Goal: Task Accomplishment & Management: Complete application form

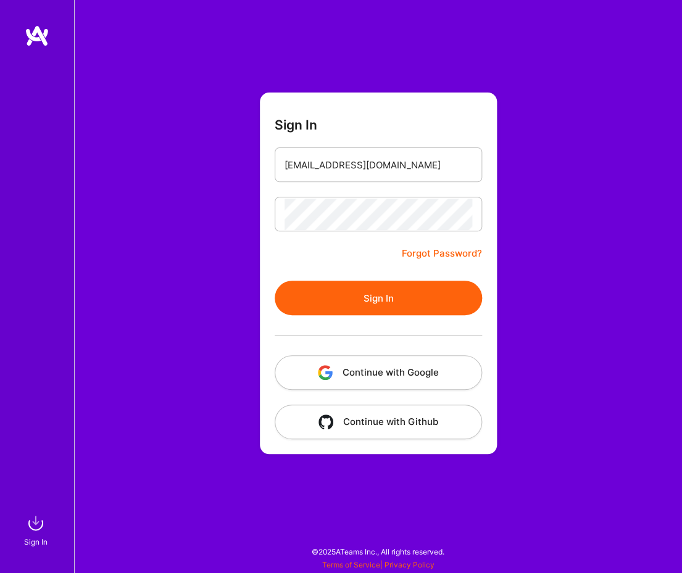
click at [361, 292] on button "Sign In" at bounding box center [378, 298] width 207 height 35
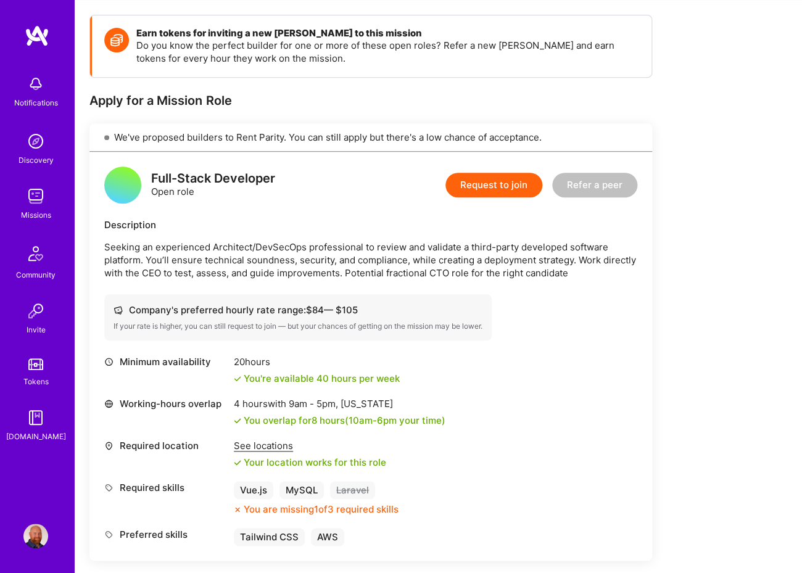
scroll to position [138, 0]
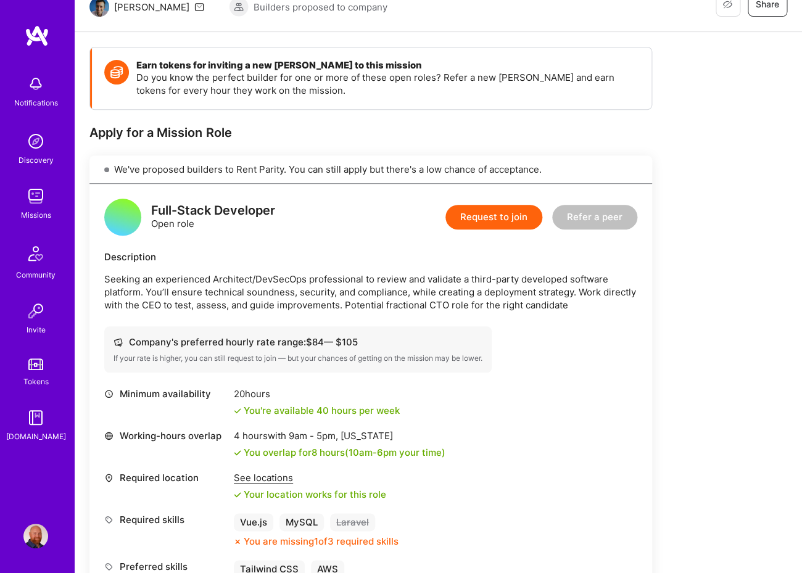
click at [495, 218] on button "Request to join" at bounding box center [494, 217] width 97 height 25
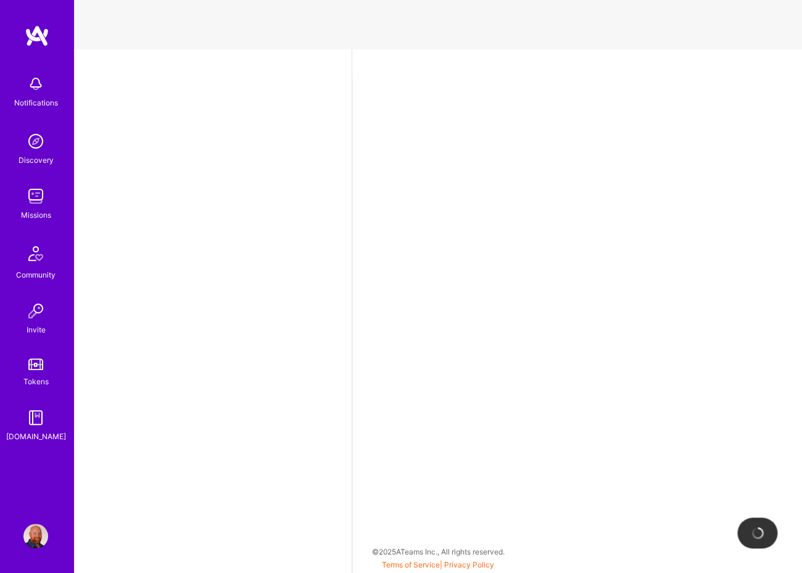
select select "US"
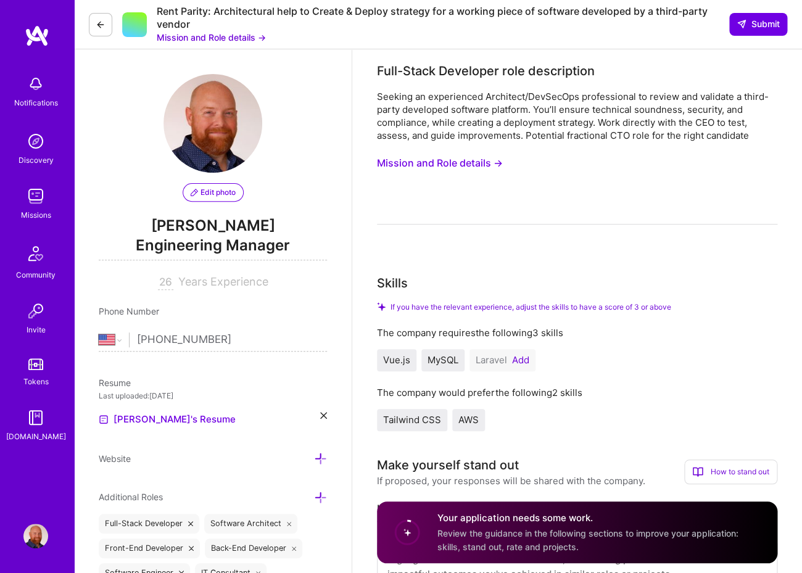
click at [471, 166] on button "Mission and Role details →" at bounding box center [440, 163] width 126 height 23
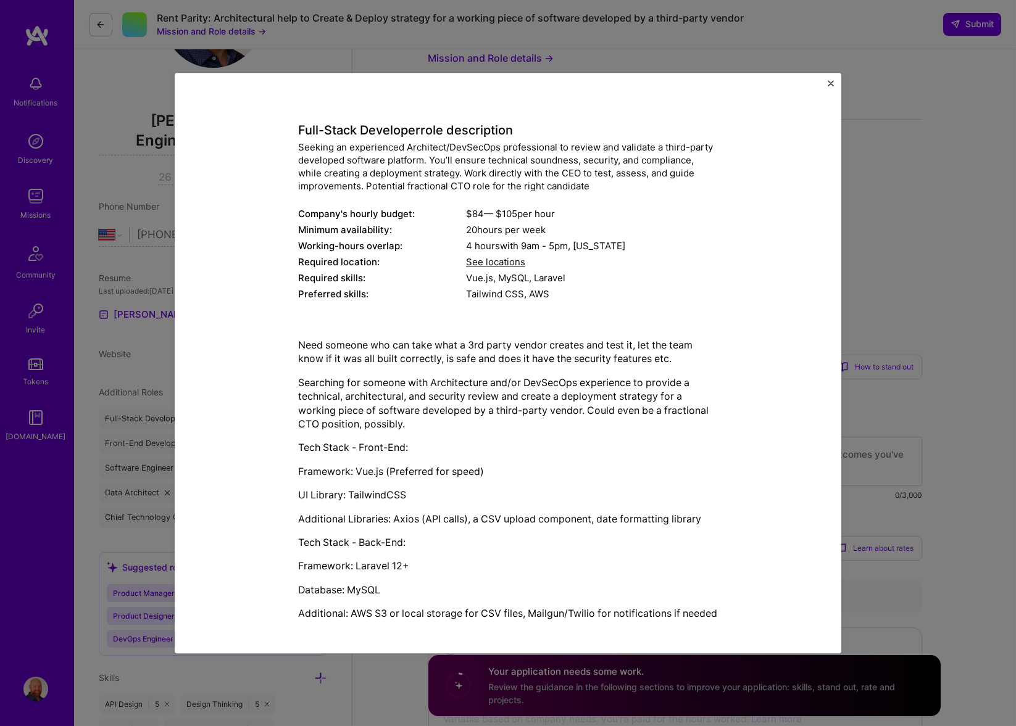
scroll to position [56, 0]
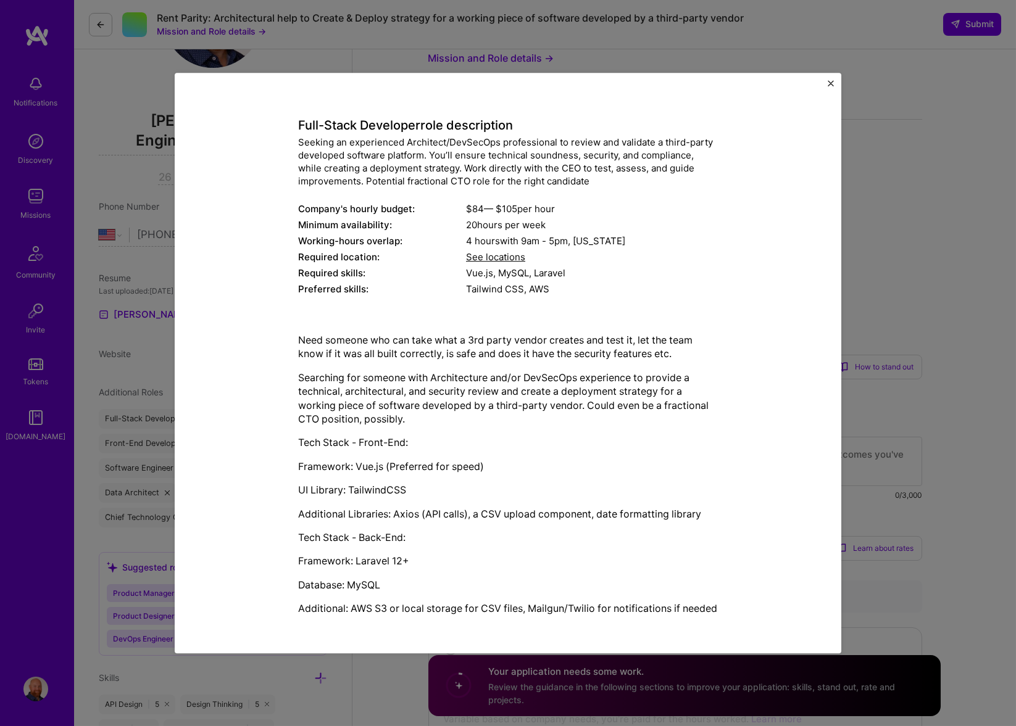
click at [681, 104] on div "Mission Description and Role Details Full-Stack Developer role description Seek…" at bounding box center [508, 363] width 1016 height 726
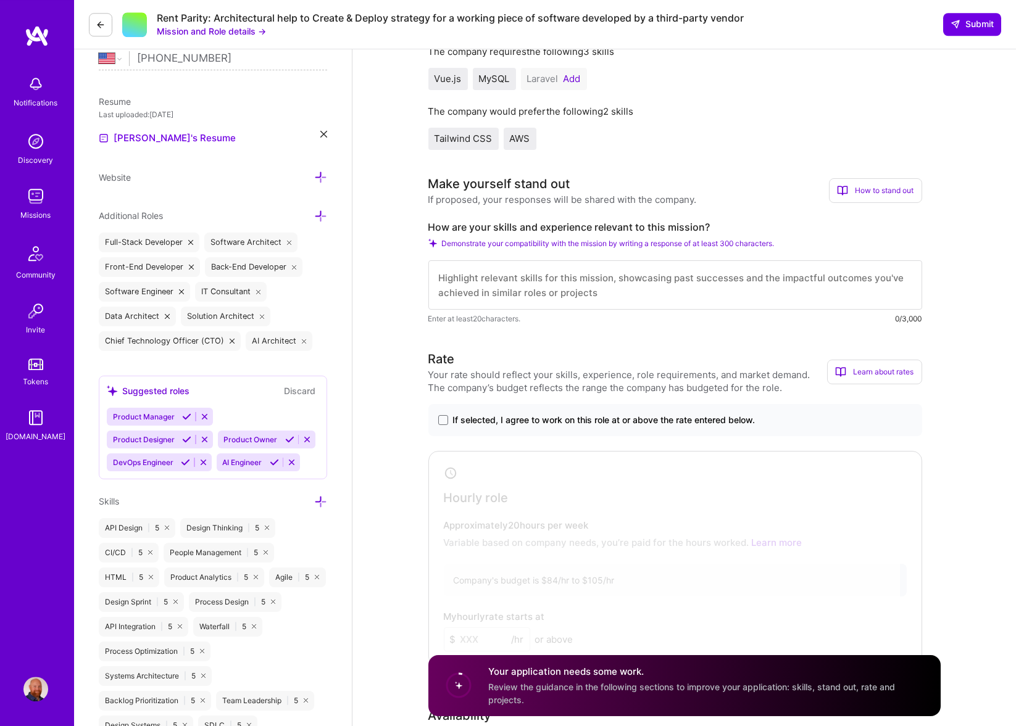
scroll to position [289, 0]
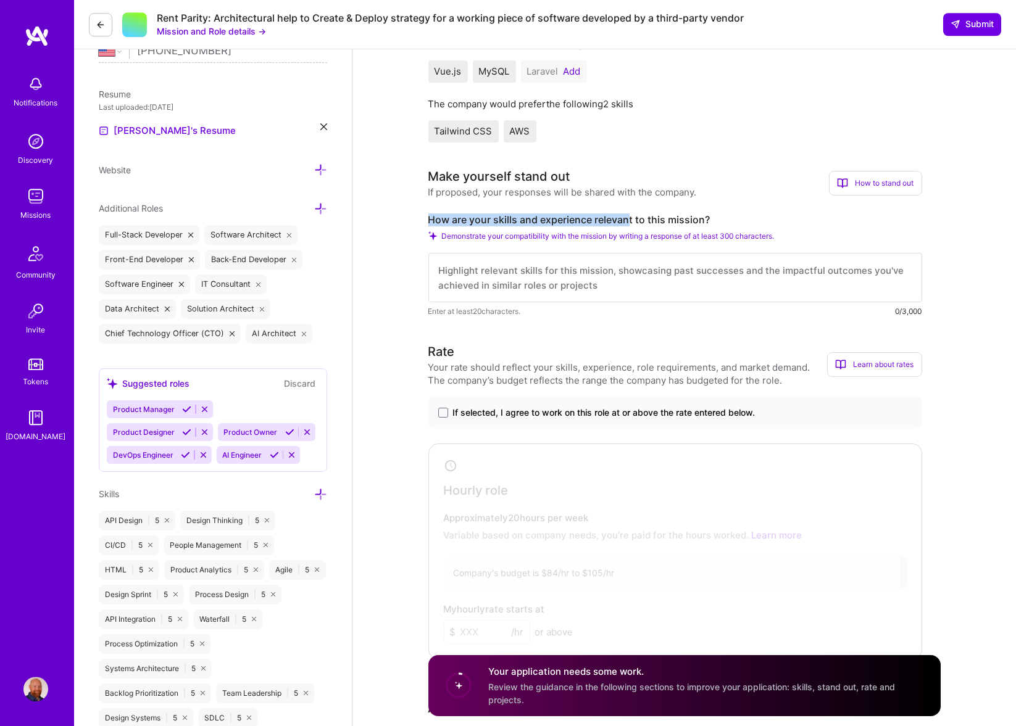
drag, startPoint x: 427, startPoint y: 216, endPoint x: 631, endPoint y: 216, distance: 203.7
drag, startPoint x: 709, startPoint y: 218, endPoint x: 436, endPoint y: 196, distance: 273.6
click at [436, 212] on div "Make yourself stand out If proposed, your responses will be shared with the com…" at bounding box center [675, 242] width 494 height 151
copy label "How are your skills and experience relevant to this mission?"
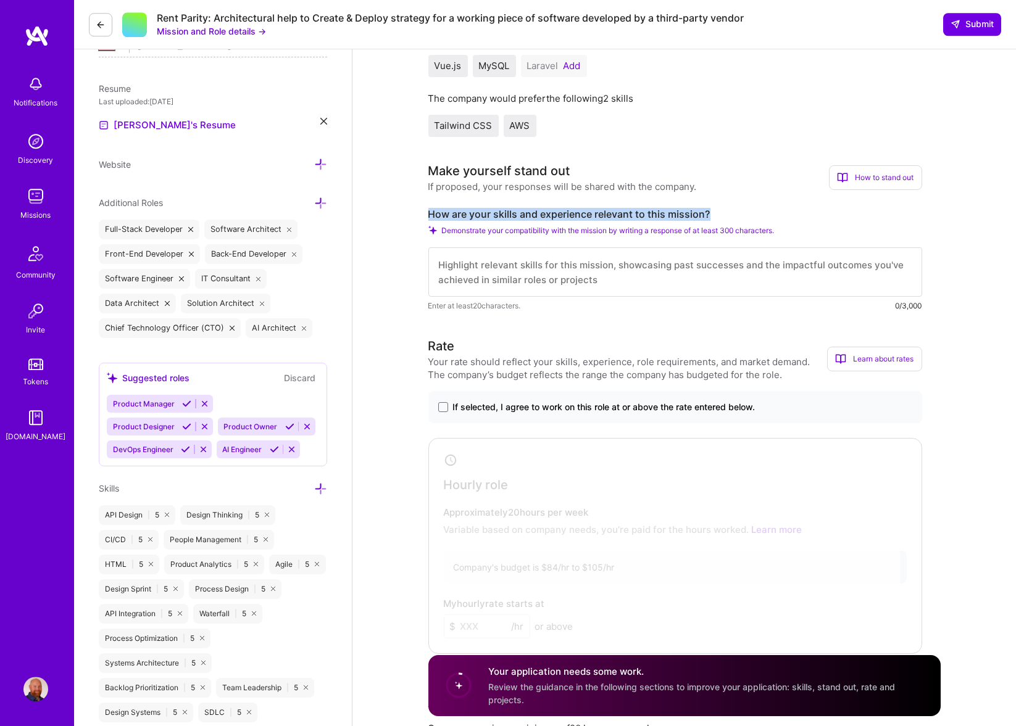
scroll to position [297, 0]
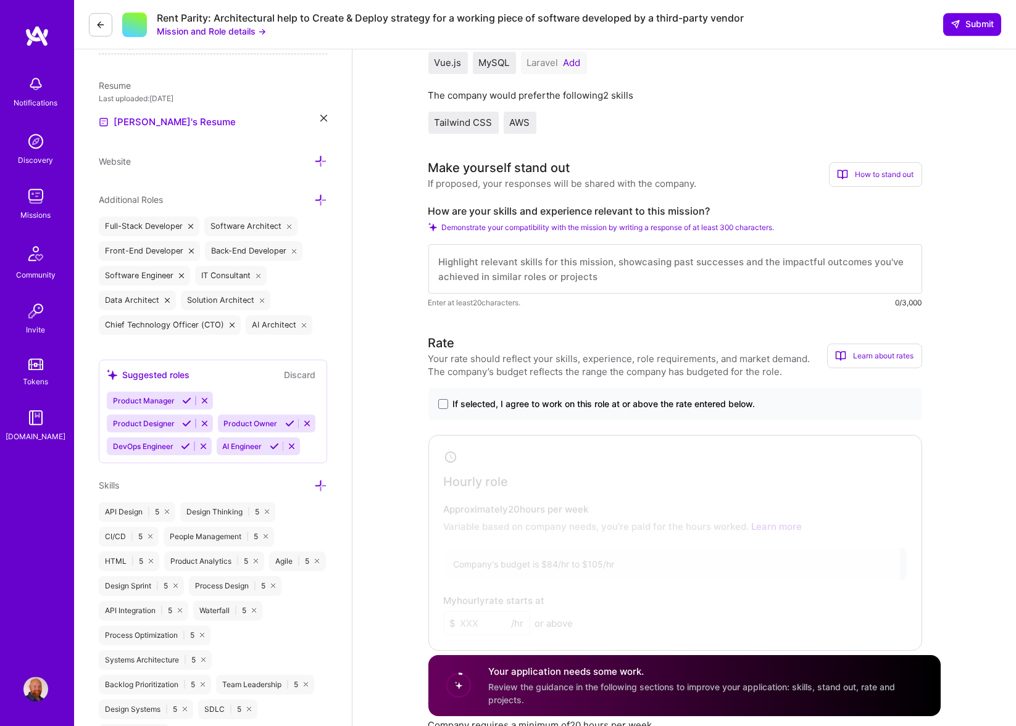
click at [546, 271] on textarea at bounding box center [675, 268] width 494 height 49
click at [491, 267] on textarea at bounding box center [675, 268] width 494 height 49
drag, startPoint x: 610, startPoint y: 276, endPoint x: 513, endPoint y: 275, distance: 97.5
click at [513, 275] on textarea at bounding box center [675, 268] width 494 height 49
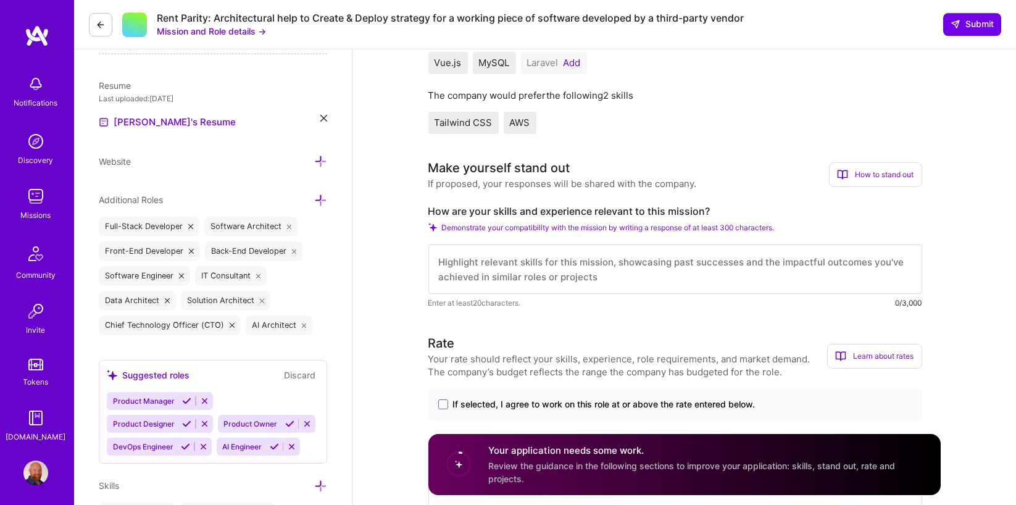
click at [551, 274] on textarea at bounding box center [675, 268] width 494 height 49
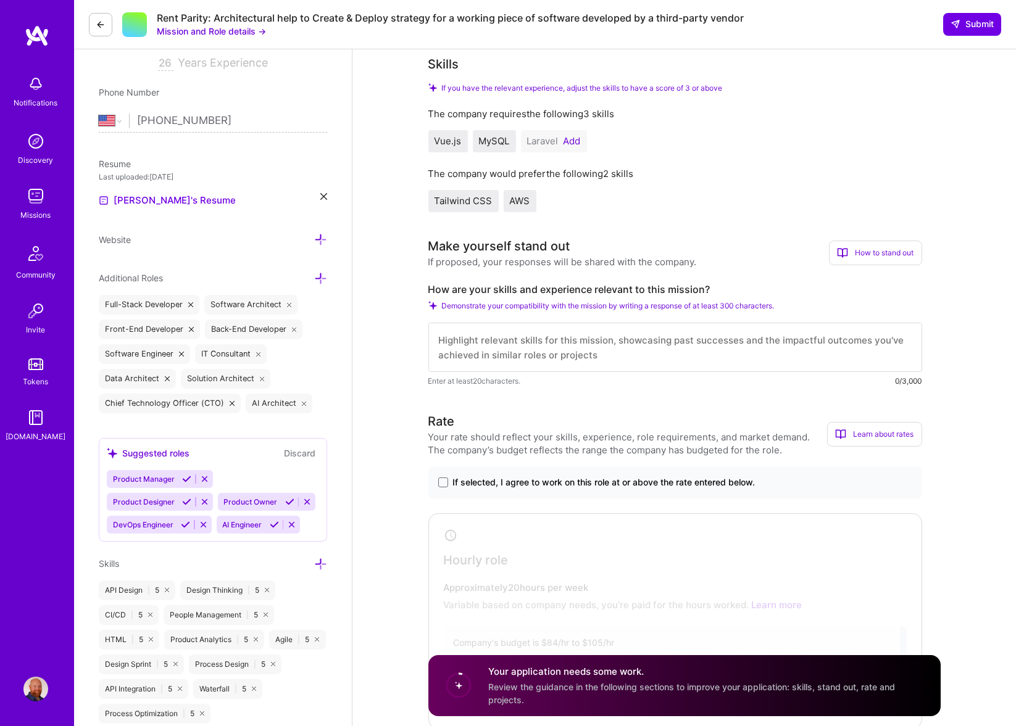
scroll to position [238, 0]
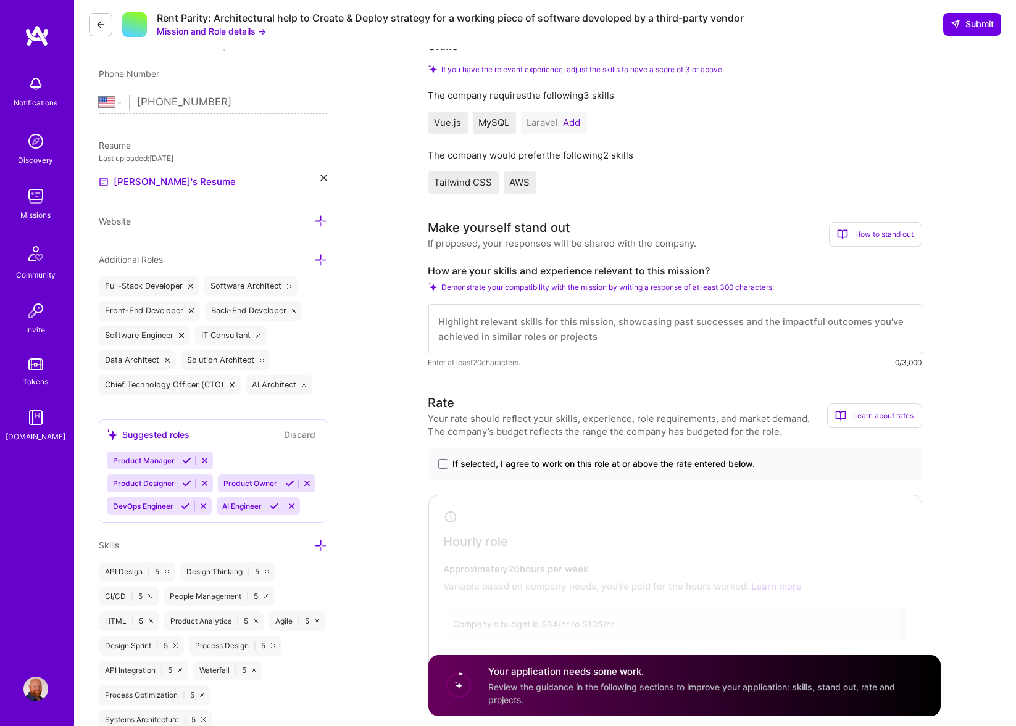
paste textarea "My skills and experience are highly relevant to this mission. I have a proven t…"
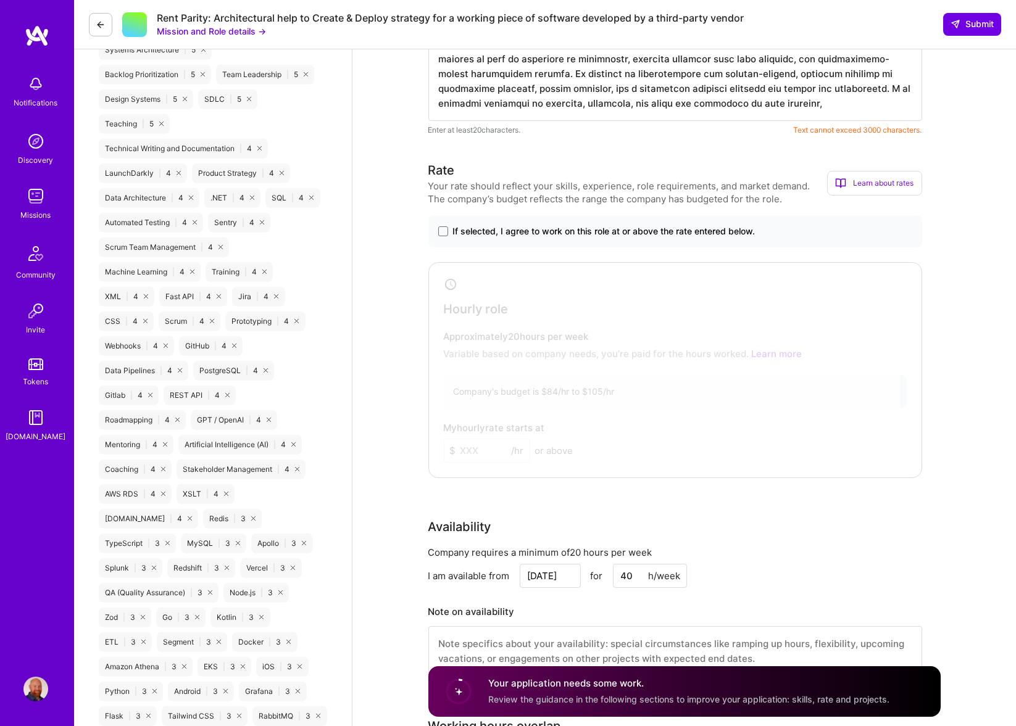
scroll to position [936, 0]
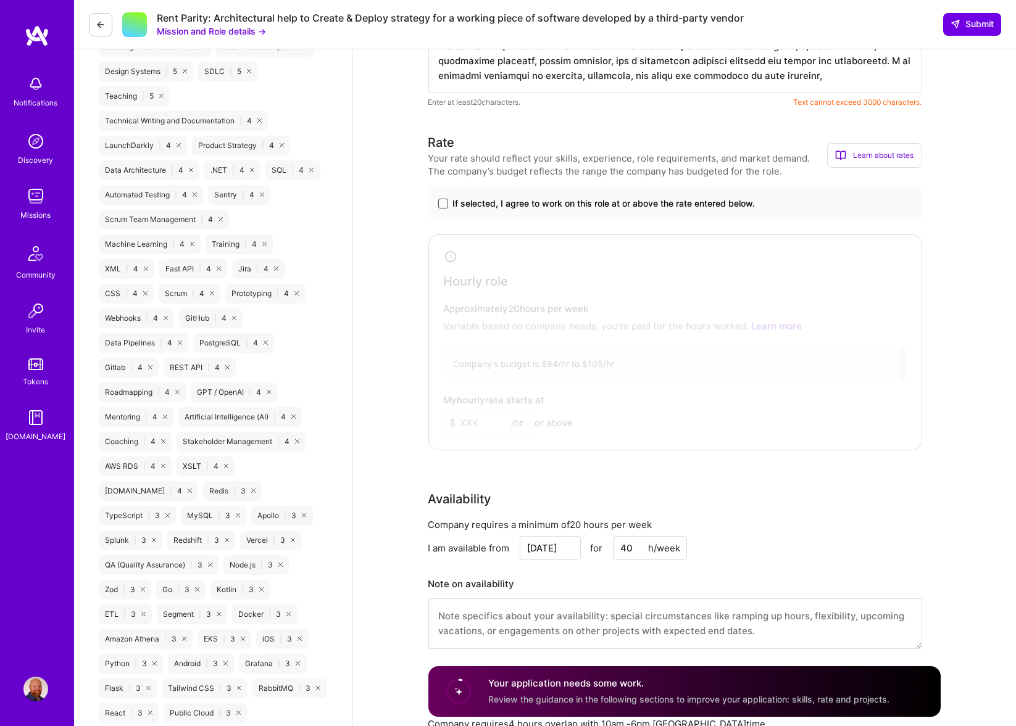
type textarea "My skills and experience are highly relevant to this mission. I have a proven t…"
click at [445, 205] on span at bounding box center [443, 204] width 10 height 10
click at [0, 0] on input "If selected, I agree to work on this role at or above the rate entered below." at bounding box center [0, 0] width 0 height 0
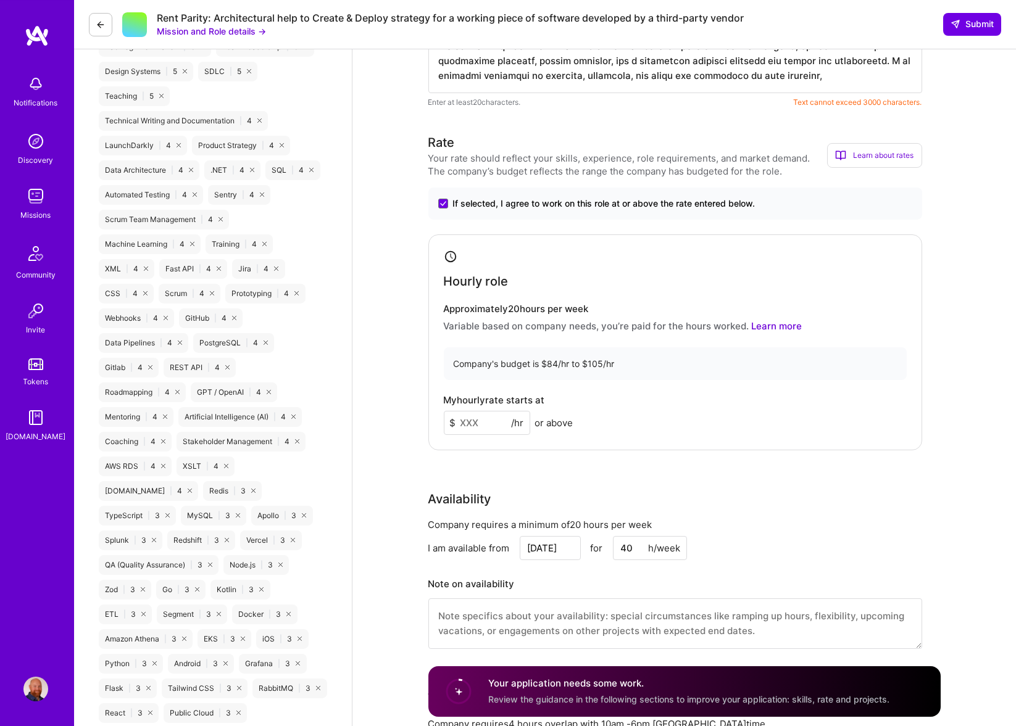
click at [478, 423] on input at bounding box center [487, 423] width 86 height 24
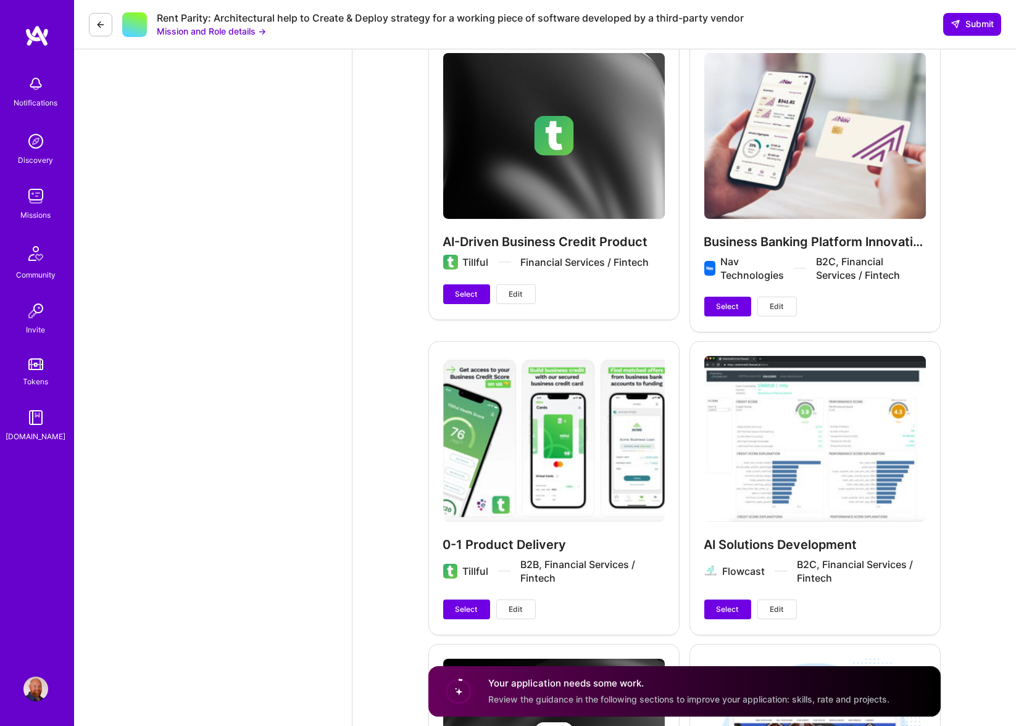
scroll to position [3113, 0]
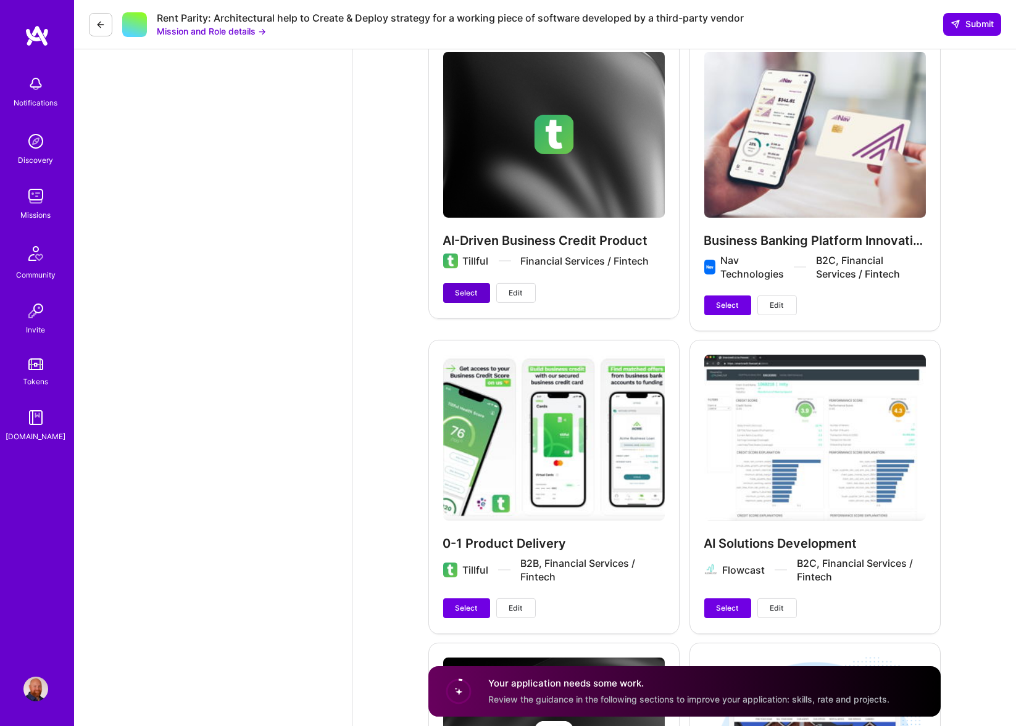
type input "105"
click at [465, 294] on span "Select" at bounding box center [466, 293] width 22 height 11
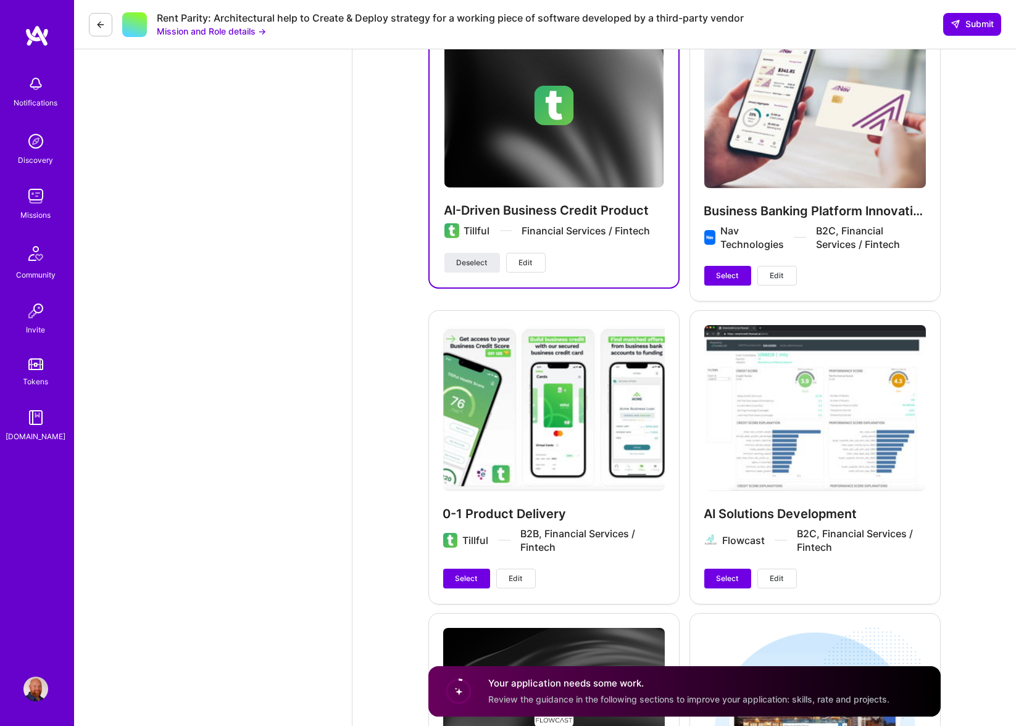
scroll to position [3147, 0]
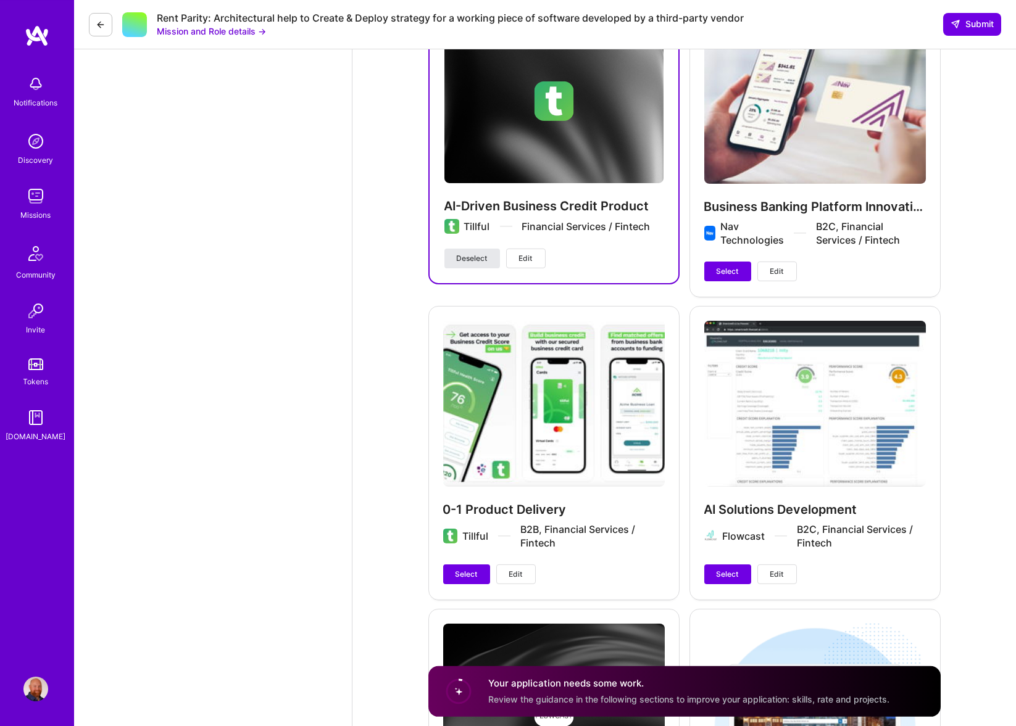
click at [471, 262] on span "Deselect" at bounding box center [472, 258] width 31 height 11
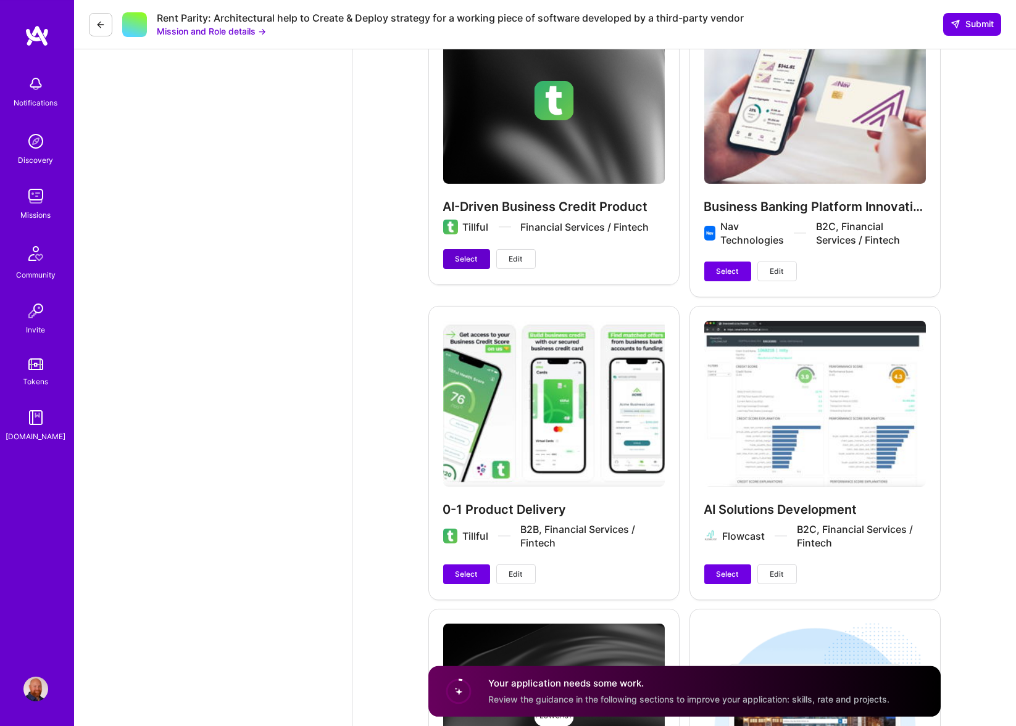
click at [471, 262] on span "Select" at bounding box center [466, 259] width 22 height 11
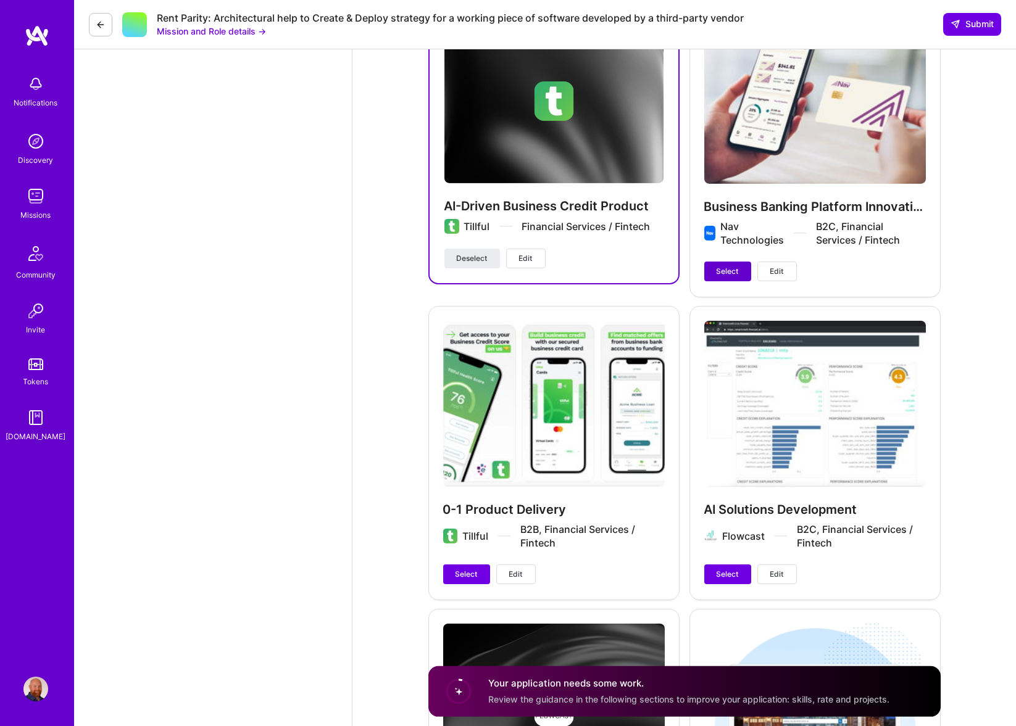
click at [681, 272] on span "Select" at bounding box center [727, 271] width 22 height 11
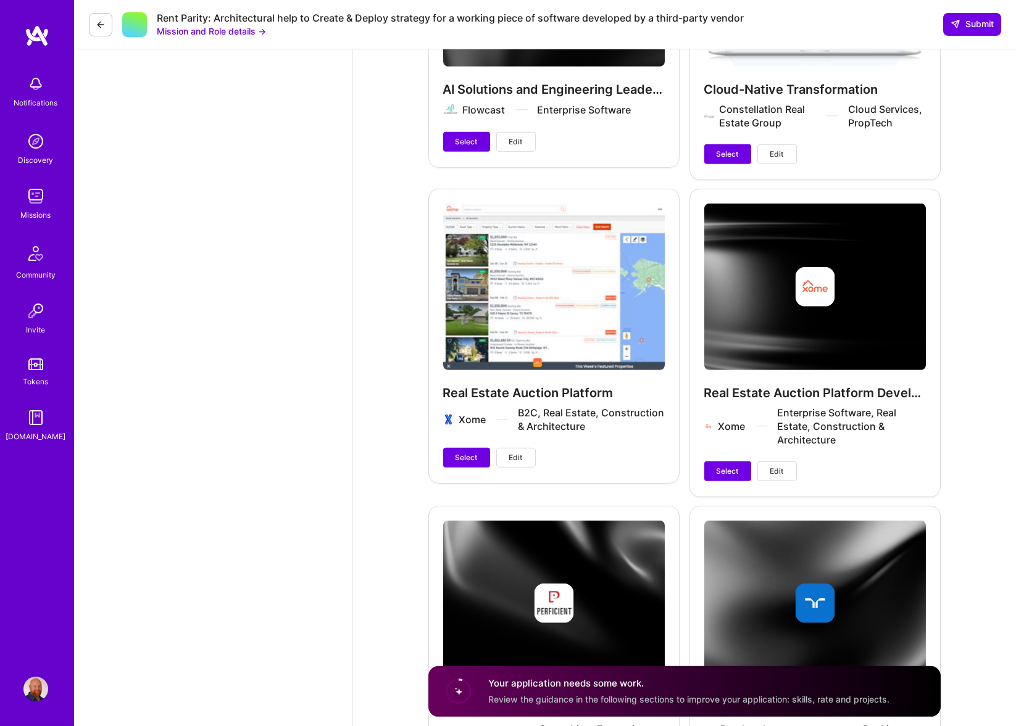
scroll to position [3873, 0]
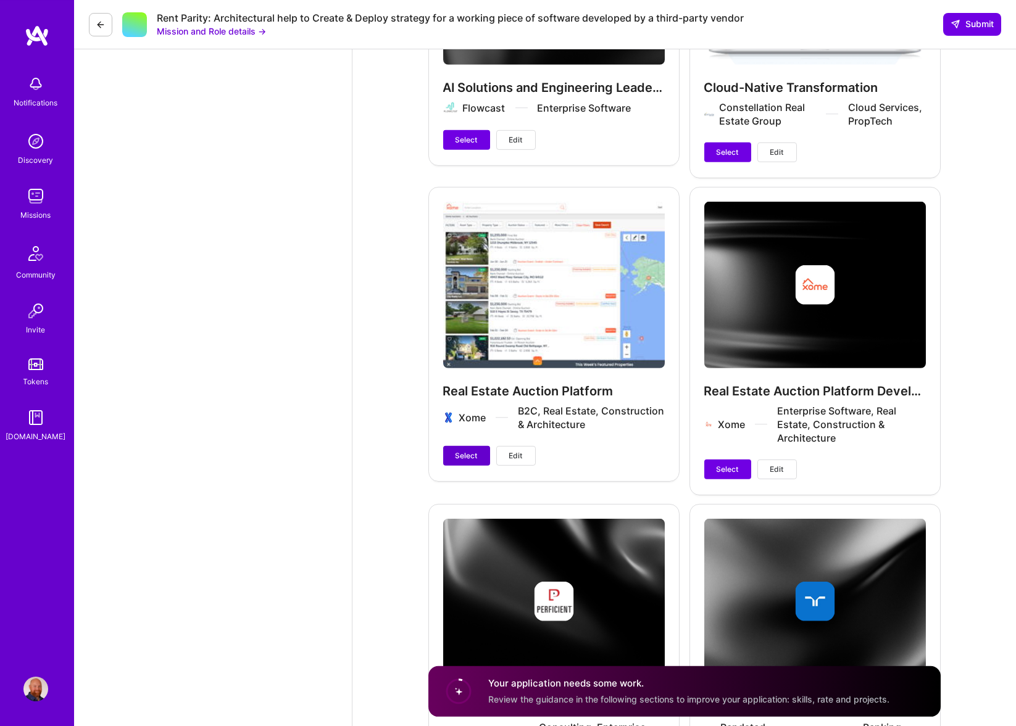
click at [462, 452] on span "Select" at bounding box center [466, 456] width 22 height 11
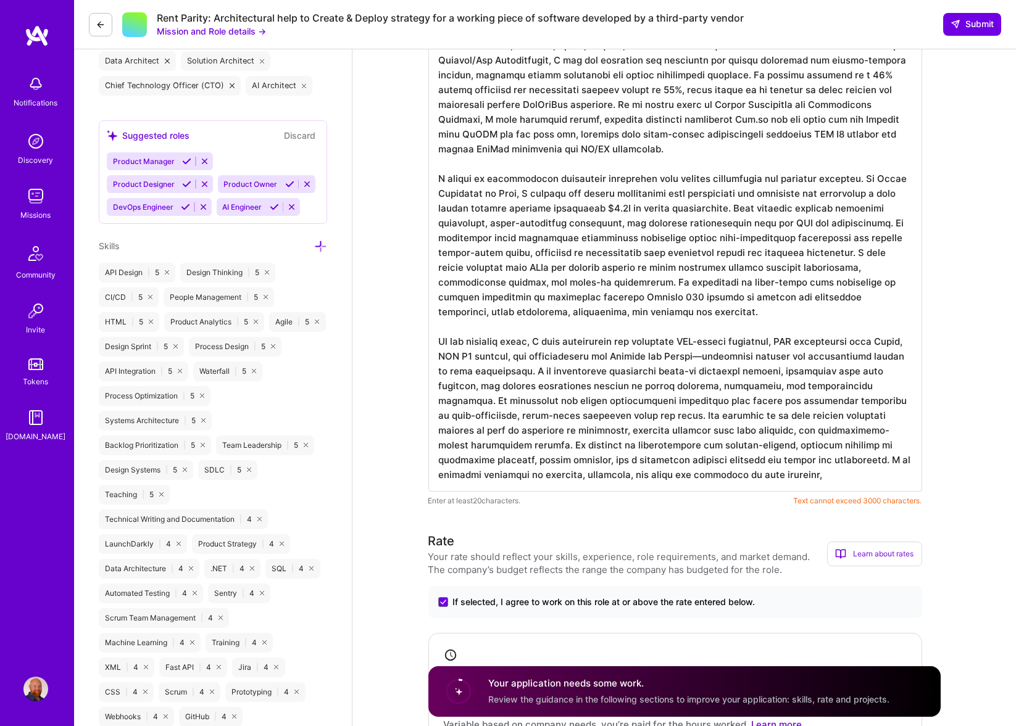
scroll to position [538, 0]
click at [681, 478] on textarea at bounding box center [675, 237] width 494 height 509
click at [499, 281] on textarea at bounding box center [675, 237] width 494 height 509
paste textarea "loremips dolor sita con adipisc eli sedd Eius-Tempo Incididun utla. E dolo m al…"
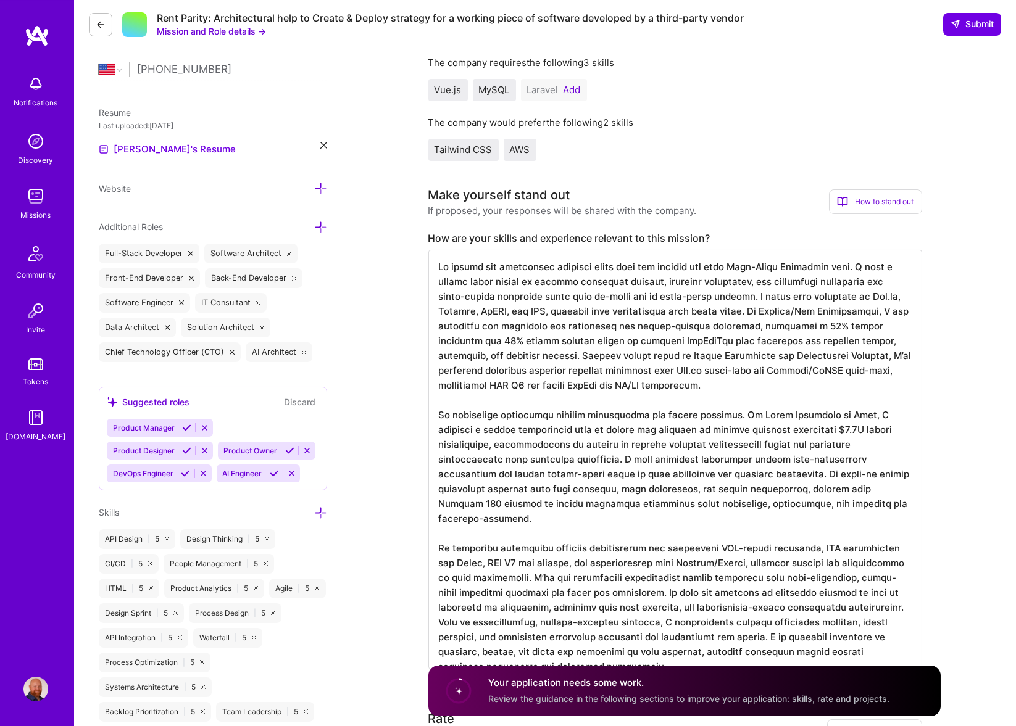
scroll to position [292, 0]
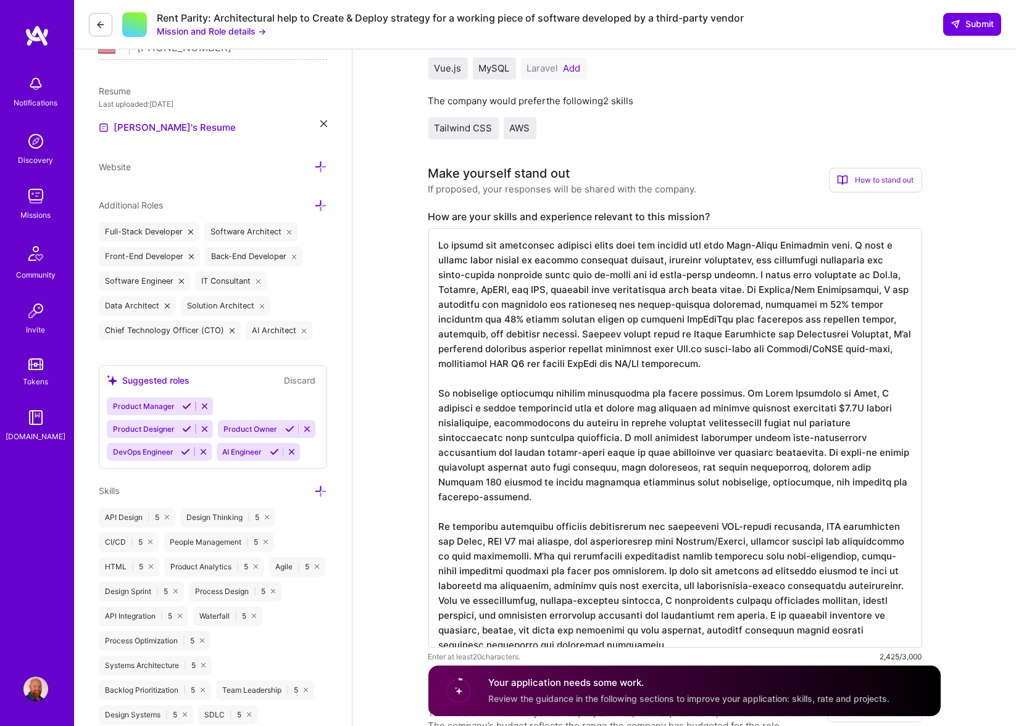
click at [681, 275] on textarea at bounding box center [675, 438] width 494 height 420
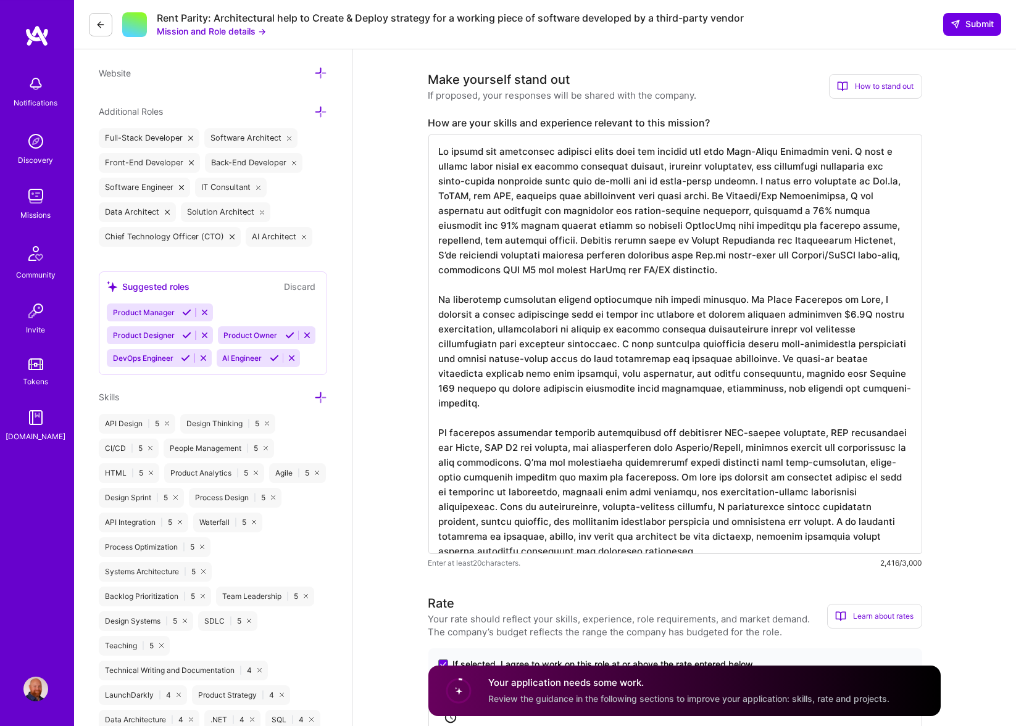
scroll to position [389, 0]
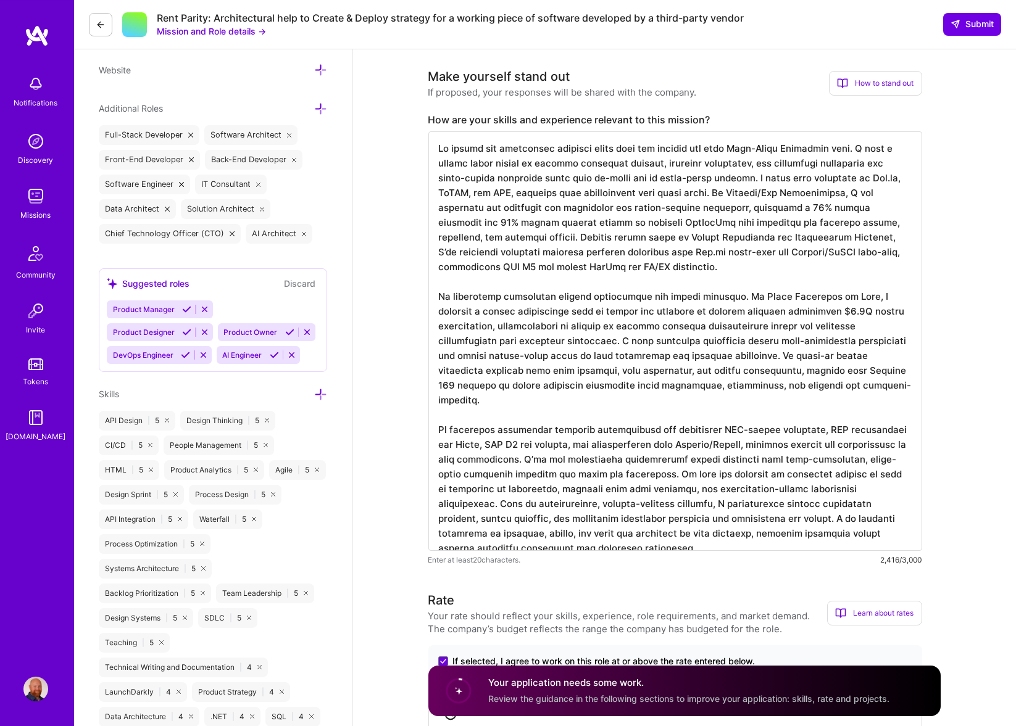
click at [681, 251] on textarea at bounding box center [675, 341] width 494 height 420
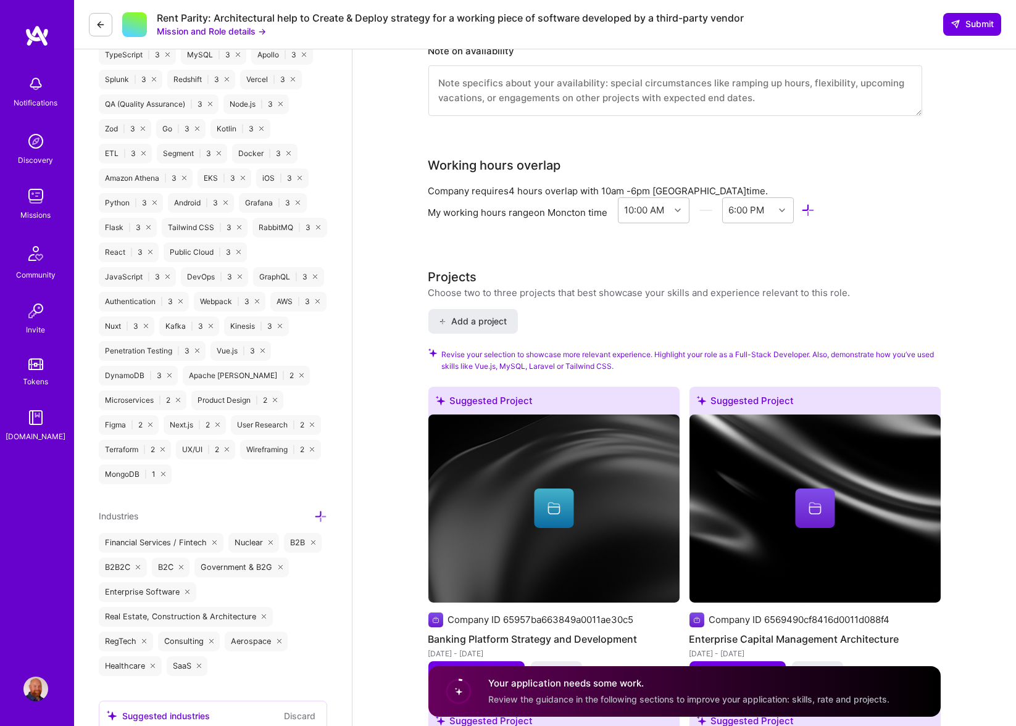
scroll to position [1398, 0]
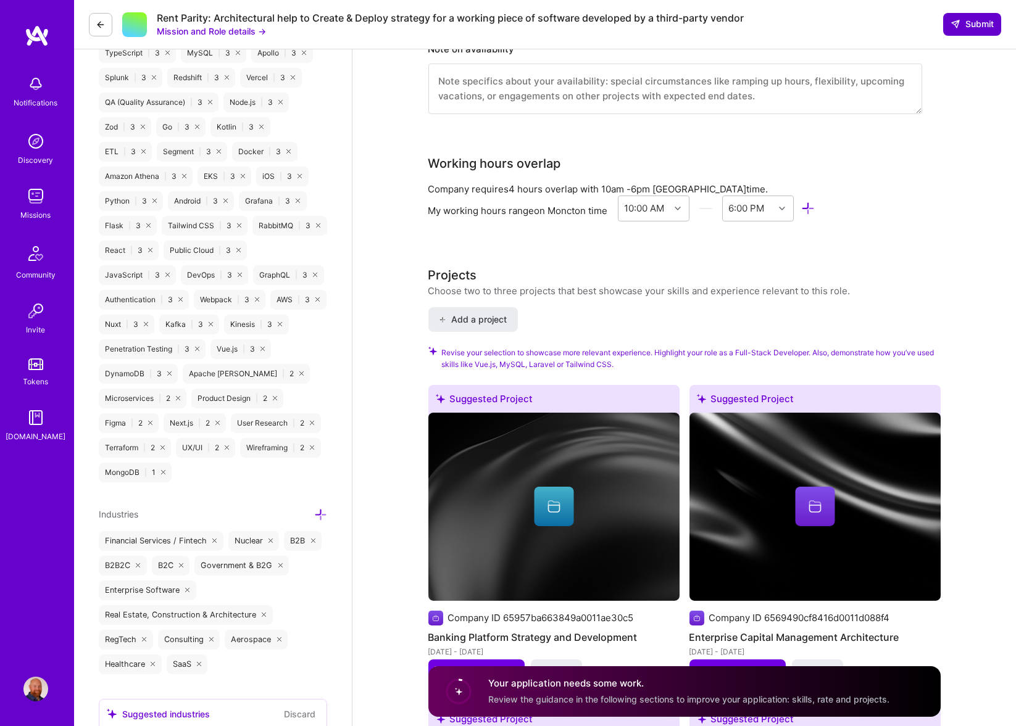
type textarea "Lo ipsumd sit ametconsec adipisci elits doei tem incidid utl etdo Magn-Aliqu En…"
click at [681, 23] on span "Submit" at bounding box center [971, 24] width 43 height 12
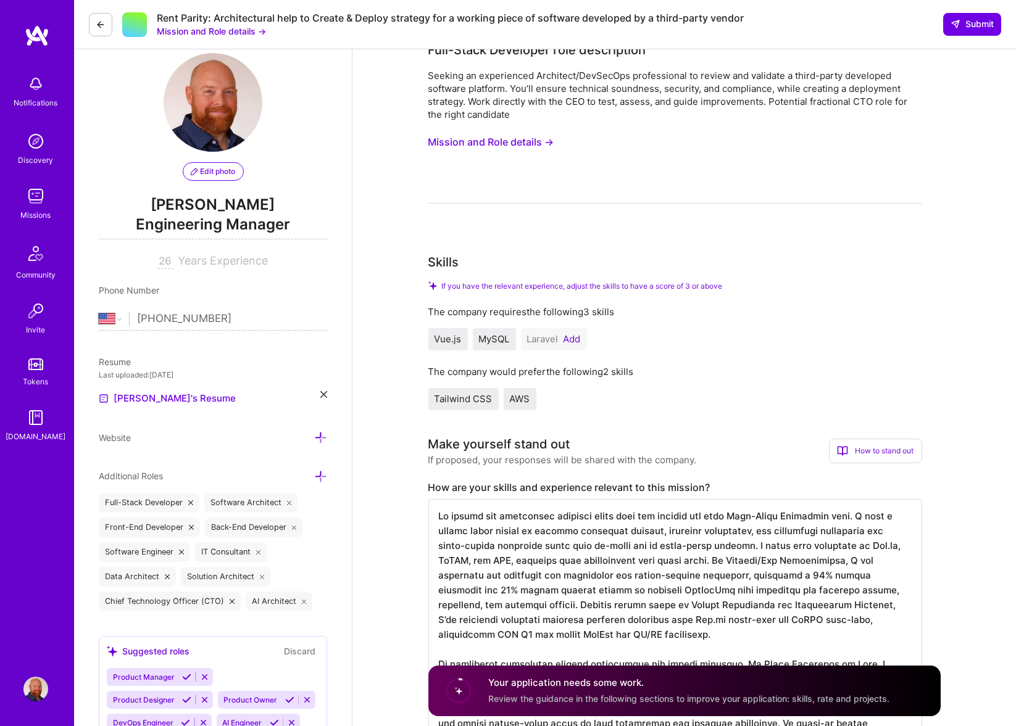
scroll to position [0, 0]
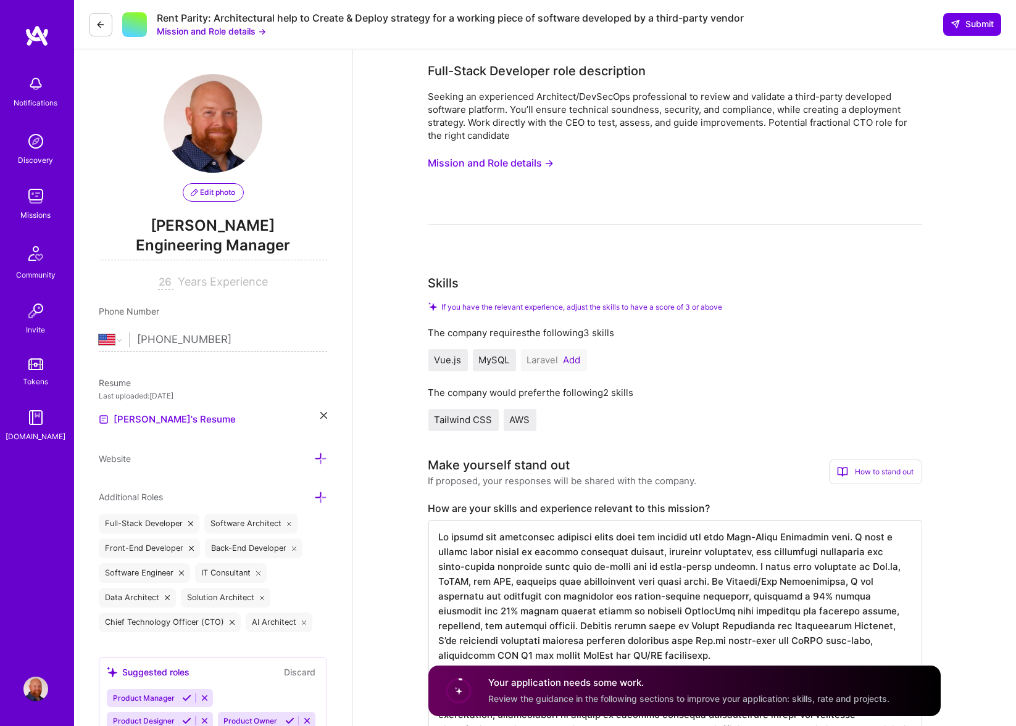
click at [571, 365] on button "Add" at bounding box center [571, 360] width 17 height 10
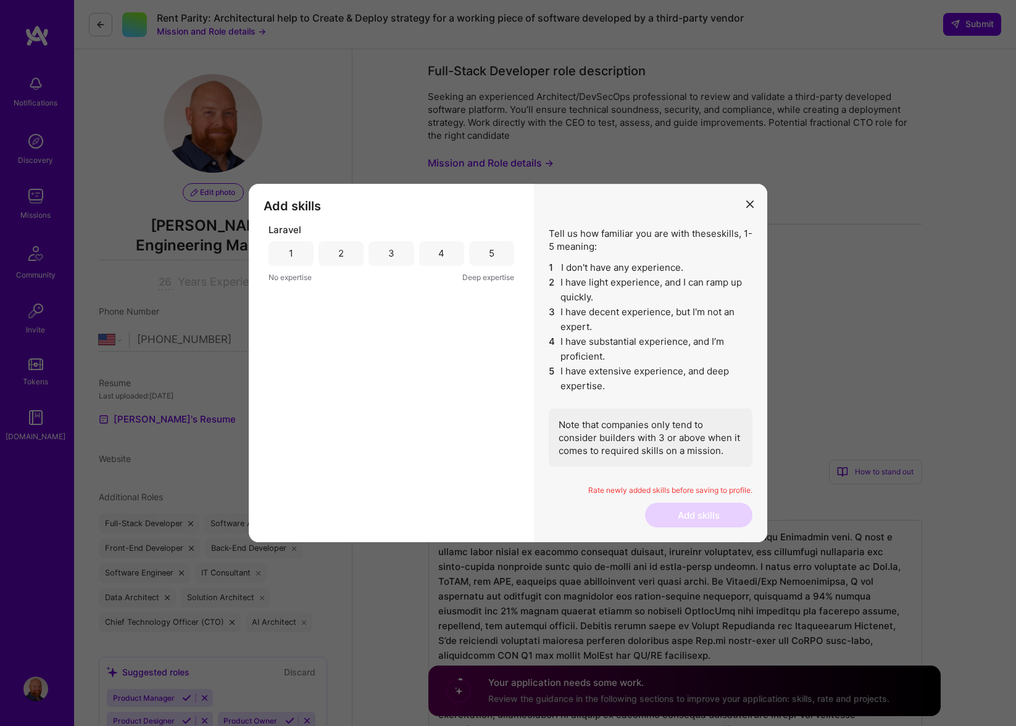
click at [338, 255] on div "2" at bounding box center [340, 253] width 45 height 25
click at [679, 515] on button "Add skills" at bounding box center [698, 515] width 107 height 25
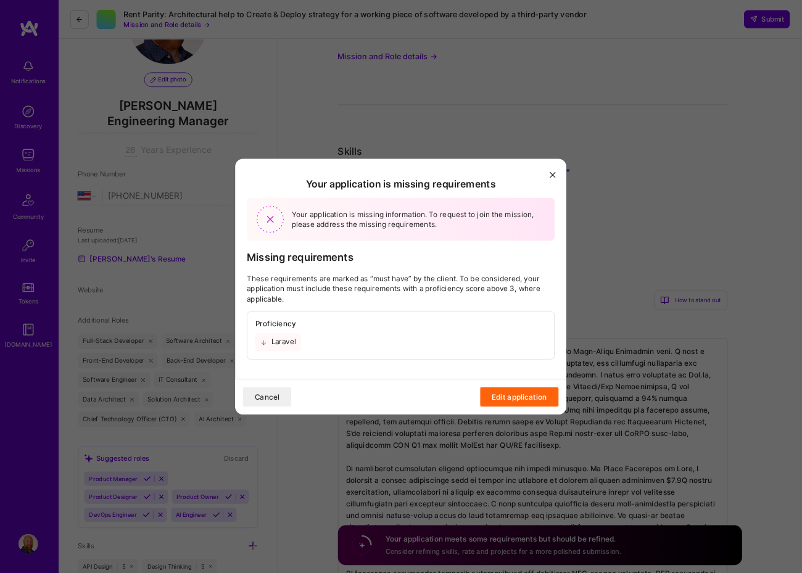
scroll to position [92, 0]
click at [351, 441] on div "Laravel" at bounding box center [352, 434] width 58 height 22
click at [638, 504] on button "Edit application" at bounding box center [657, 503] width 99 height 25
click at [658, 502] on button "Edit application" at bounding box center [657, 503] width 99 height 25
click at [681, 217] on button "modal" at bounding box center [700, 221] width 15 height 20
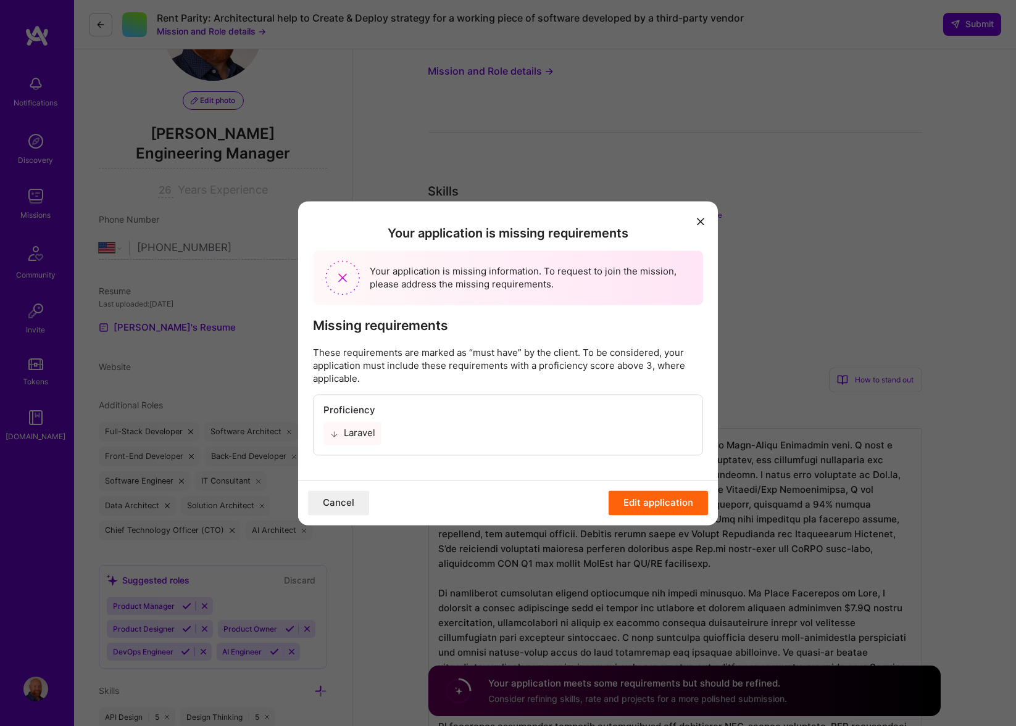
click at [681, 218] on button "modal" at bounding box center [700, 221] width 15 height 20
click at [681, 267] on div "Your application is missing requirements Your application is missing informatio…" at bounding box center [508, 363] width 1016 height 726
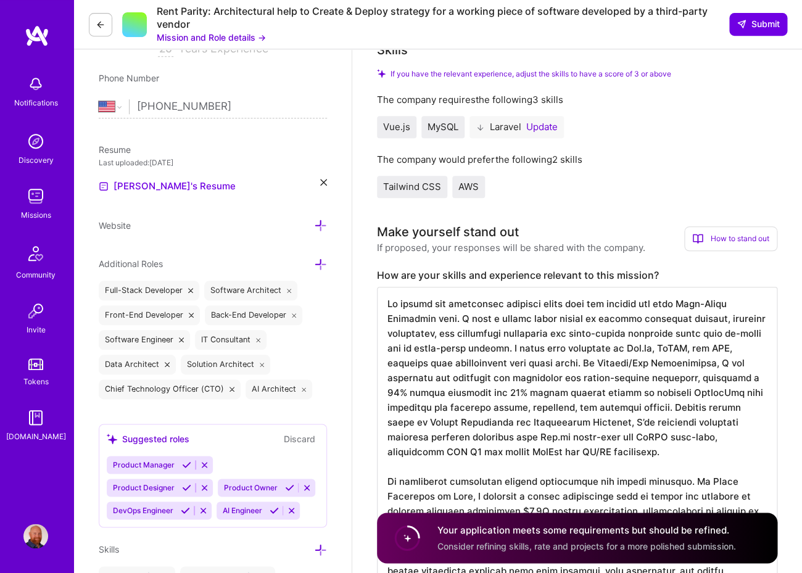
scroll to position [218, 0]
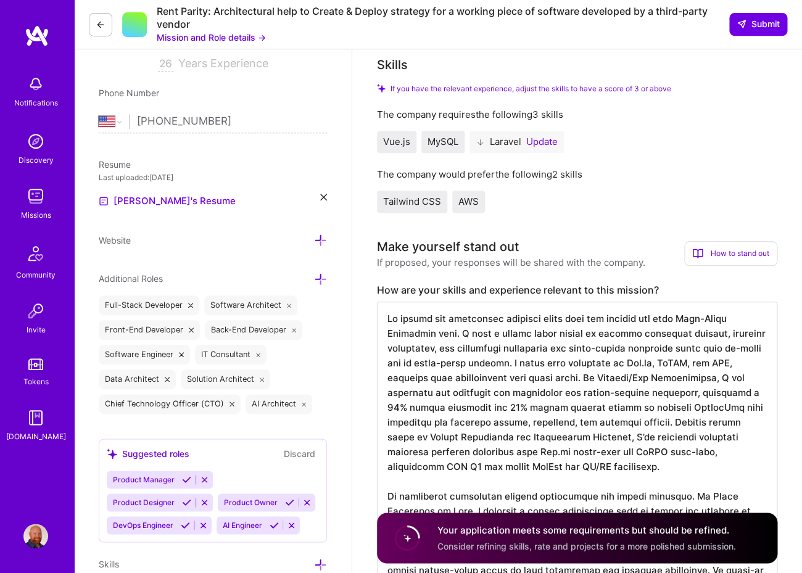
click at [542, 144] on button "Update" at bounding box center [541, 142] width 31 height 10
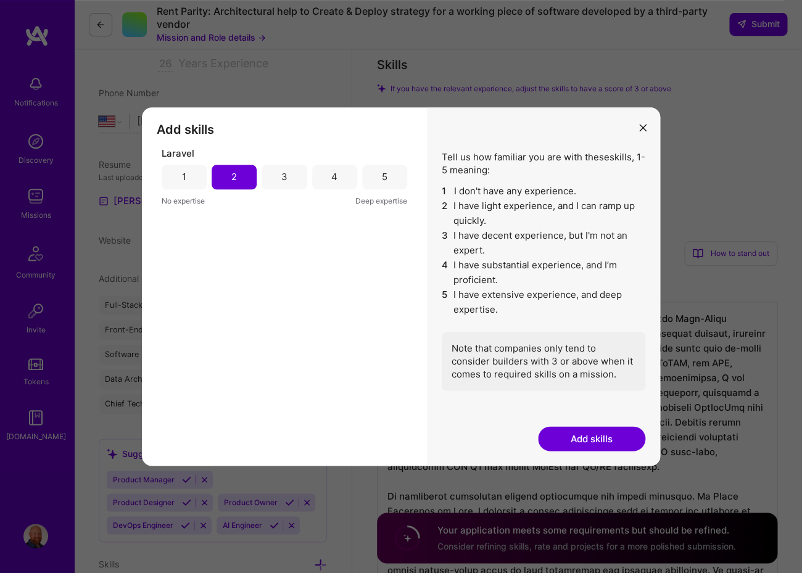
click at [278, 179] on div "3" at bounding box center [284, 177] width 45 height 25
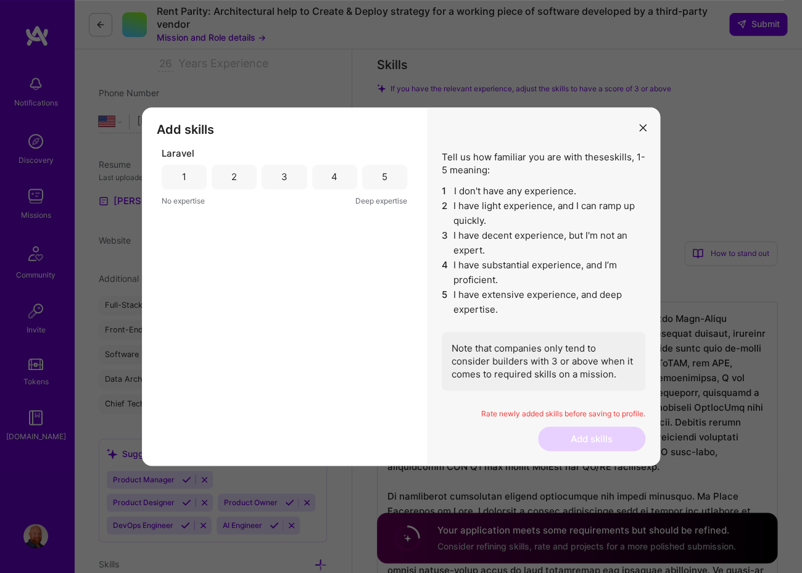
click at [281, 177] on div "3" at bounding box center [284, 177] width 45 height 25
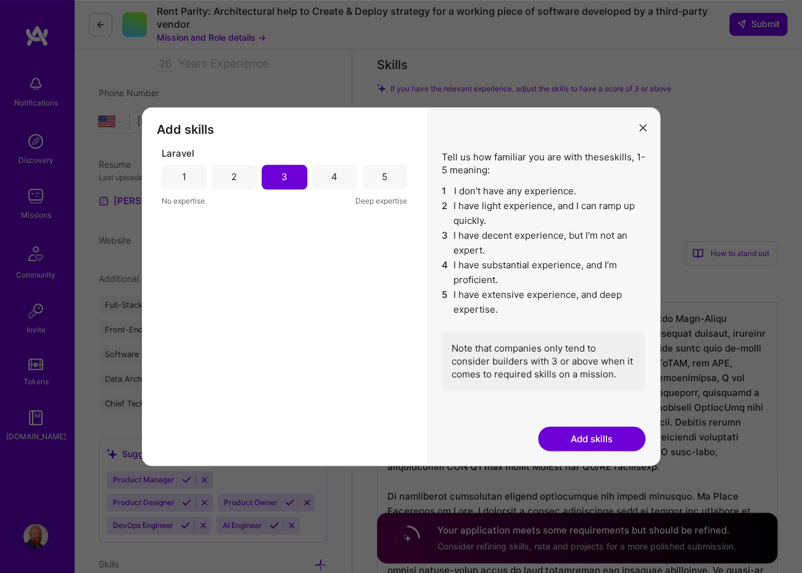
click at [573, 436] on button "Add skills" at bounding box center [591, 438] width 107 height 25
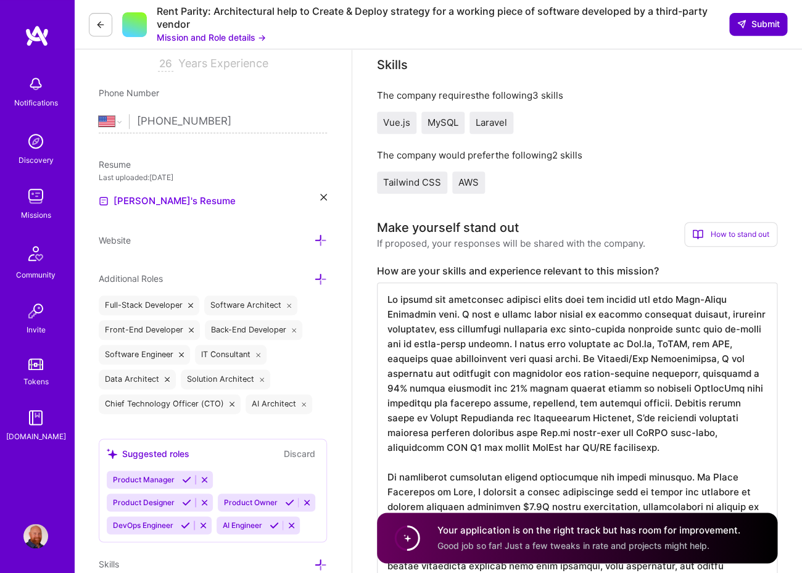
click at [681, 23] on span "Submit" at bounding box center [758, 24] width 43 height 12
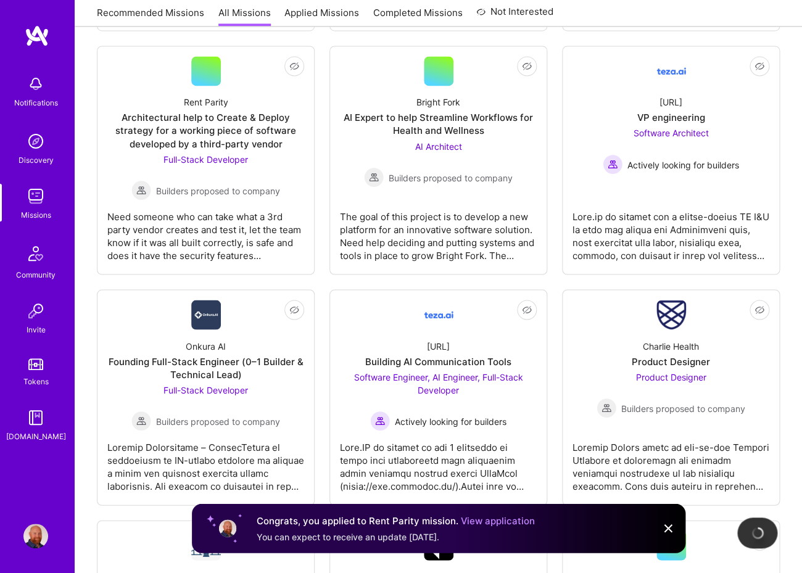
scroll to position [670, 0]
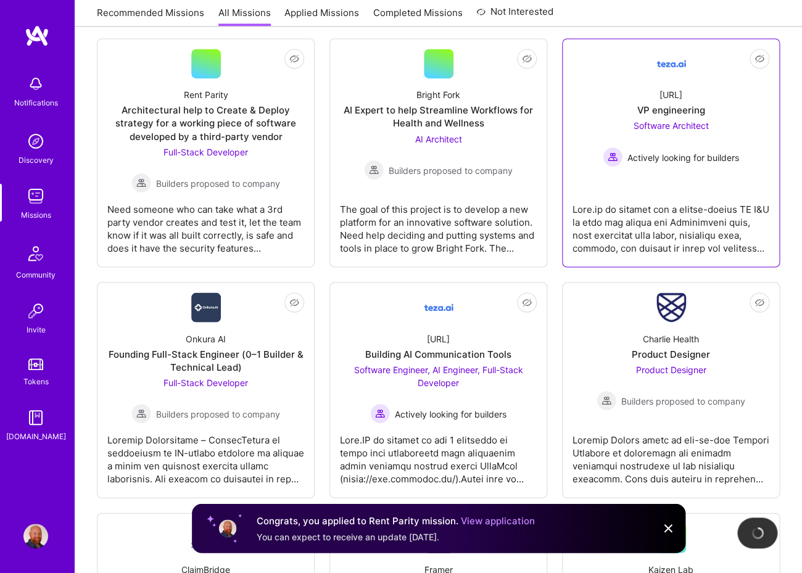
click at [664, 104] on div "VP engineering" at bounding box center [671, 110] width 68 height 13
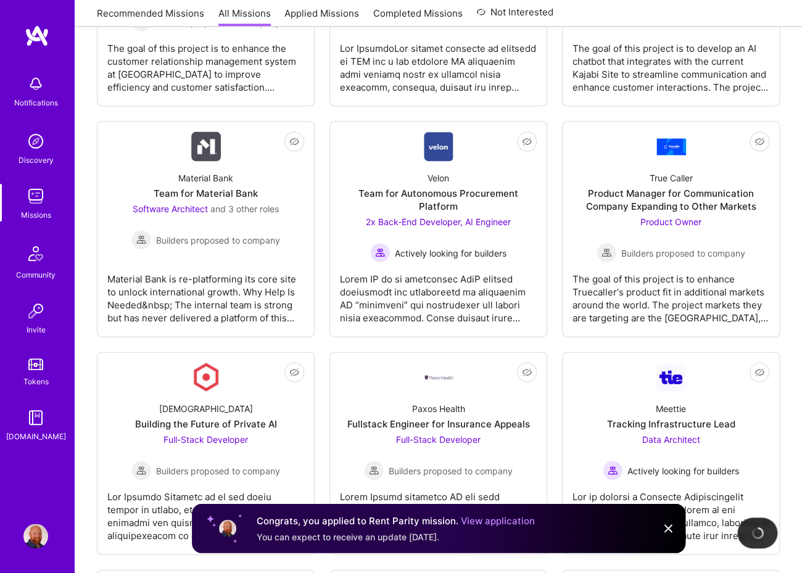
scroll to position [2434, 0]
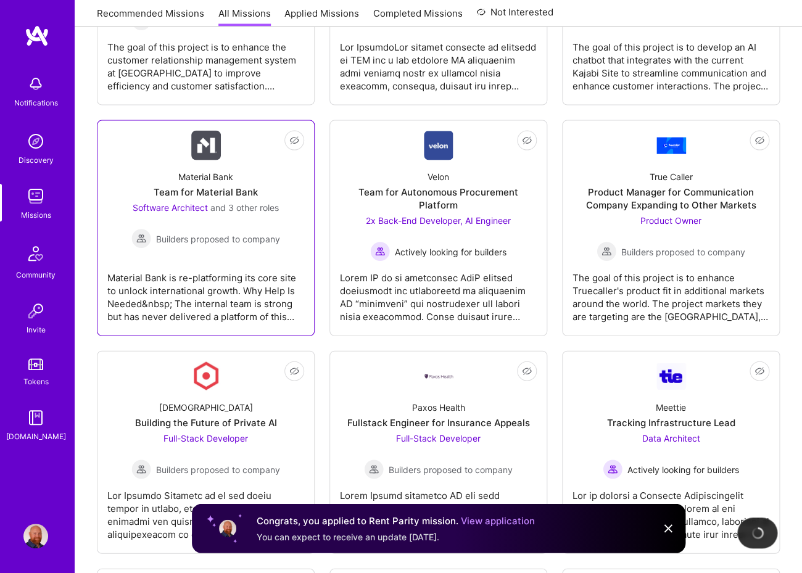
click at [202, 186] on div "Team for Material Bank" at bounding box center [206, 192] width 104 height 13
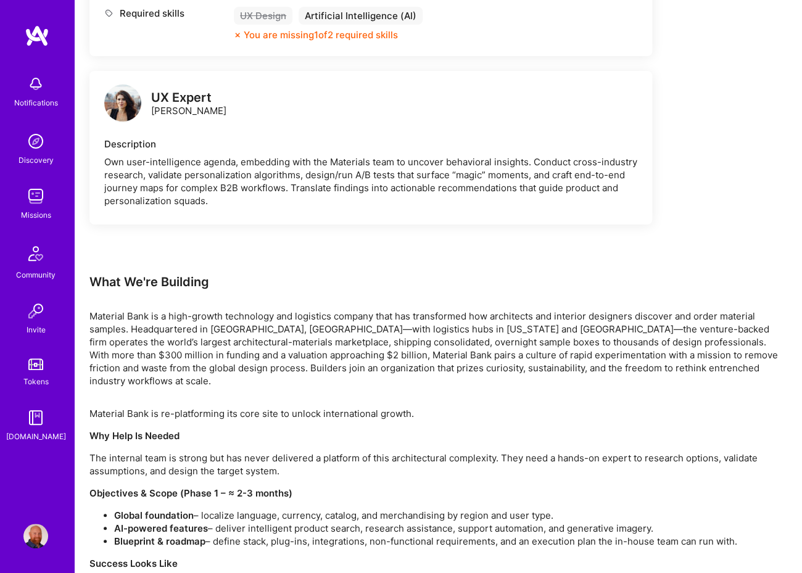
scroll to position [1571, 0]
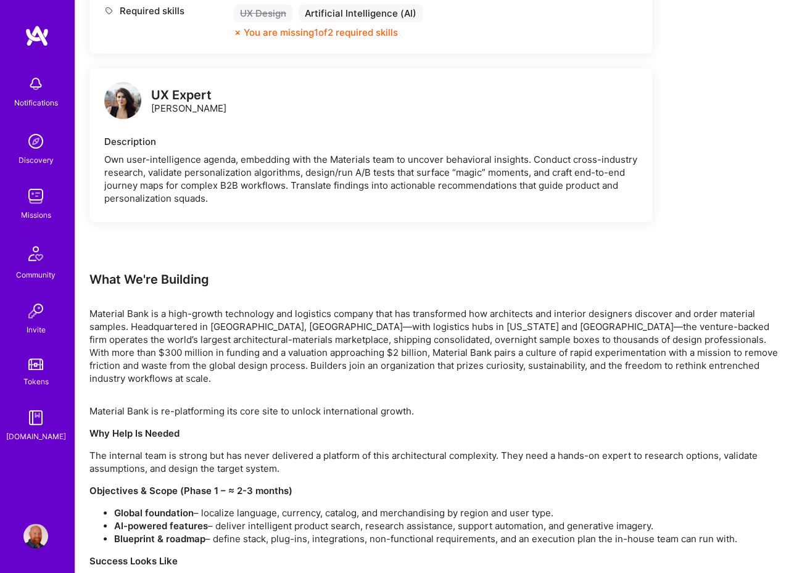
click at [133, 104] on img at bounding box center [122, 100] width 37 height 37
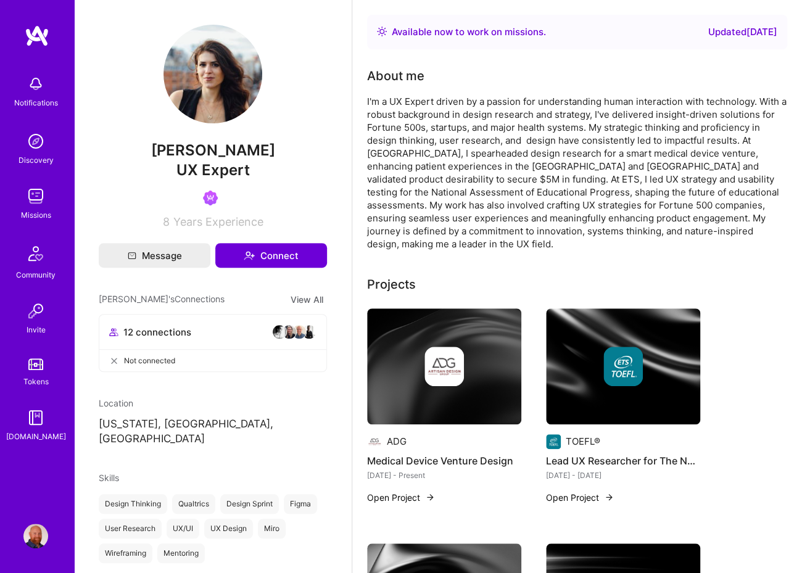
click at [212, 70] on img at bounding box center [213, 74] width 99 height 99
click at [123, 97] on div "[PERSON_NAME] UX Expert 8 Years Experience" at bounding box center [213, 127] width 228 height 204
